Goal: Transaction & Acquisition: Purchase product/service

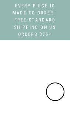
select select "3"
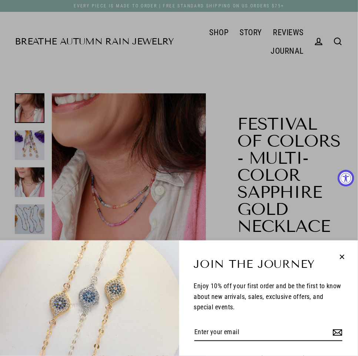
click at [70, 128] on div "Join the Journey Enjoy 10% off your first order and be the first to know about …" at bounding box center [179, 178] width 358 height 356
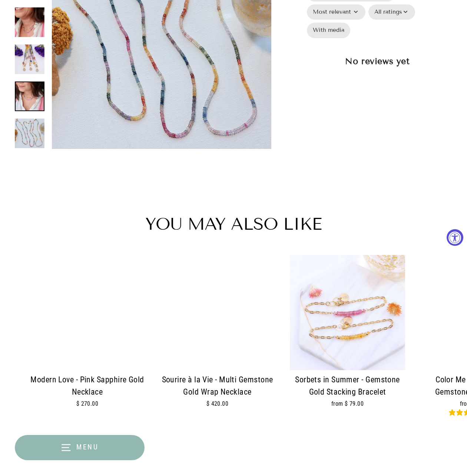
scroll to position [945, 0]
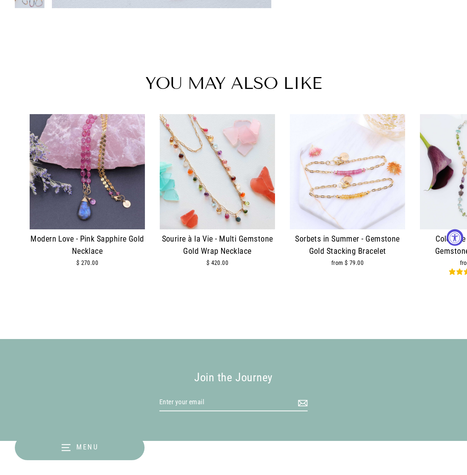
click at [70, 128] on img at bounding box center [217, 171] width 115 height 115
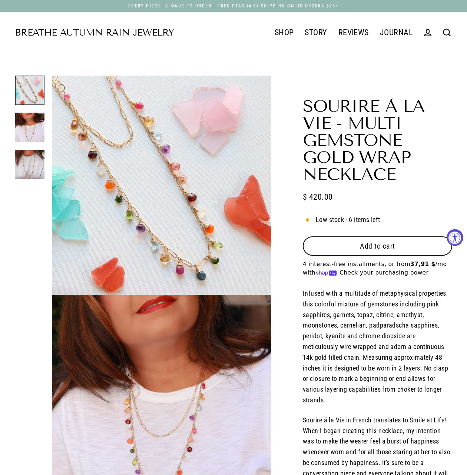
select select "3"
click at [382, 242] on span "Add to cart" at bounding box center [377, 246] width 35 height 9
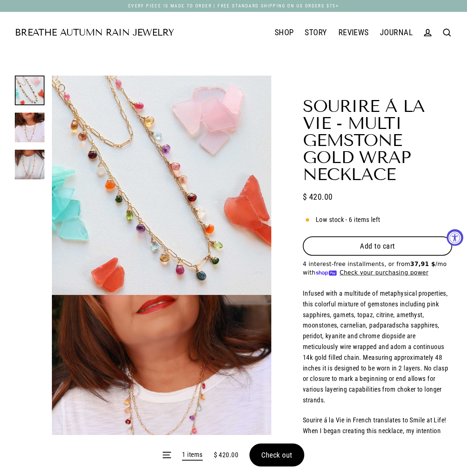
drag, startPoint x: 290, startPoint y: 441, endPoint x: 296, endPoint y: 447, distance: 8.4
click at [295, 447] on form "Menu 1 items $ 420.00 Check out" at bounding box center [233, 455] width 467 height 40
click at [296, 447] on form "Menu 1 items $ 420.00 Check out" at bounding box center [233, 455] width 467 height 40
click at [285, 450] on form "Menu 1 items $ 420.00 Check out" at bounding box center [233, 455] width 467 height 40
click at [276, 456] on form "Menu 1 items $ 420.00 Check out" at bounding box center [233, 455] width 467 height 40
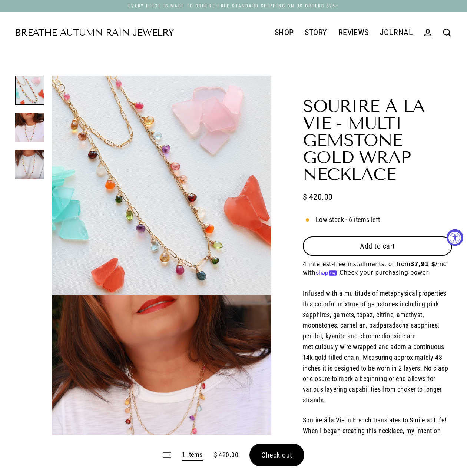
click at [276, 456] on form "Menu 1 items $ 420.00 Check out" at bounding box center [233, 455] width 467 height 40
click at [279, 450] on span "Check out" at bounding box center [276, 454] width 31 height 9
